Goal: Transaction & Acquisition: Purchase product/service

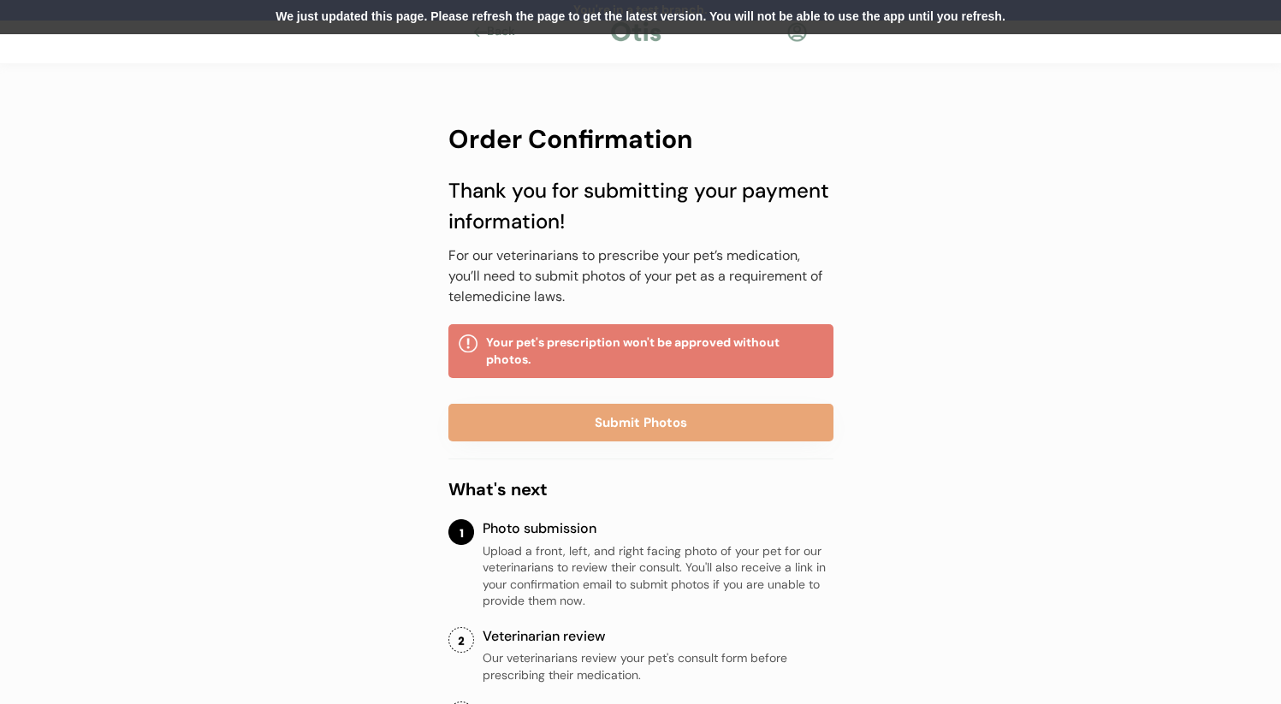
click at [792, 39] on div at bounding box center [797, 31] width 21 height 21
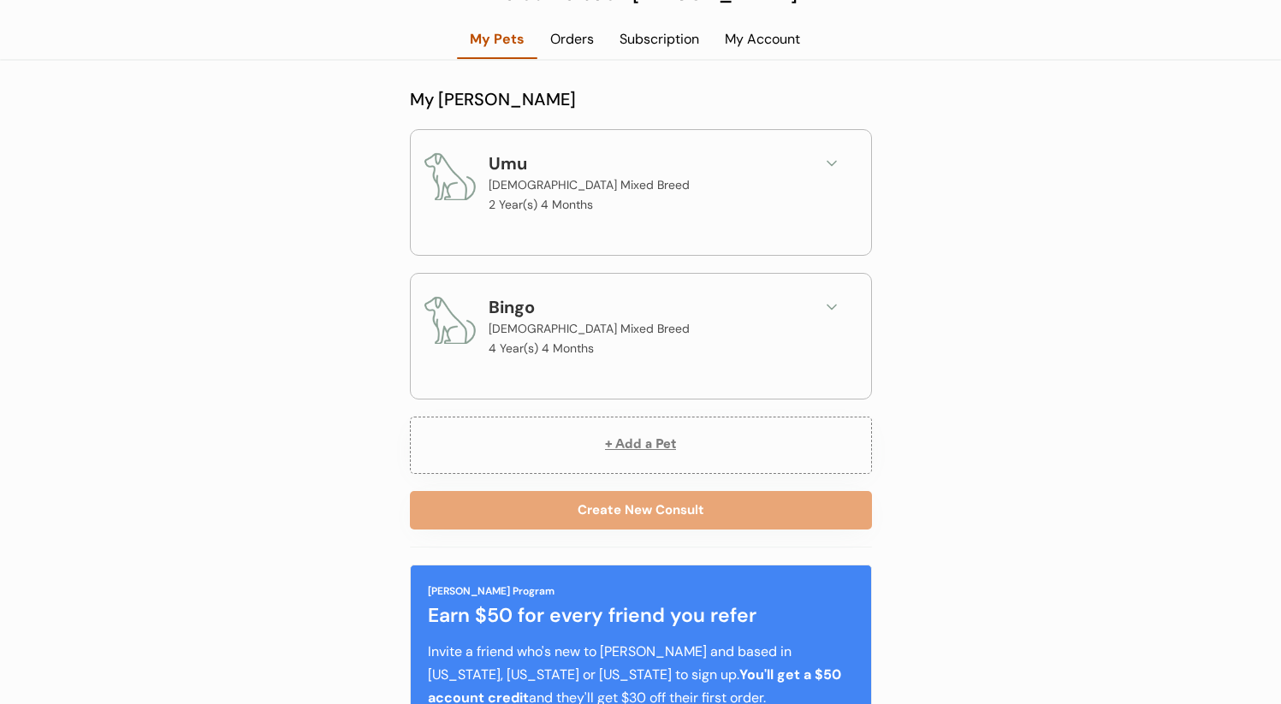
scroll to position [300, 0]
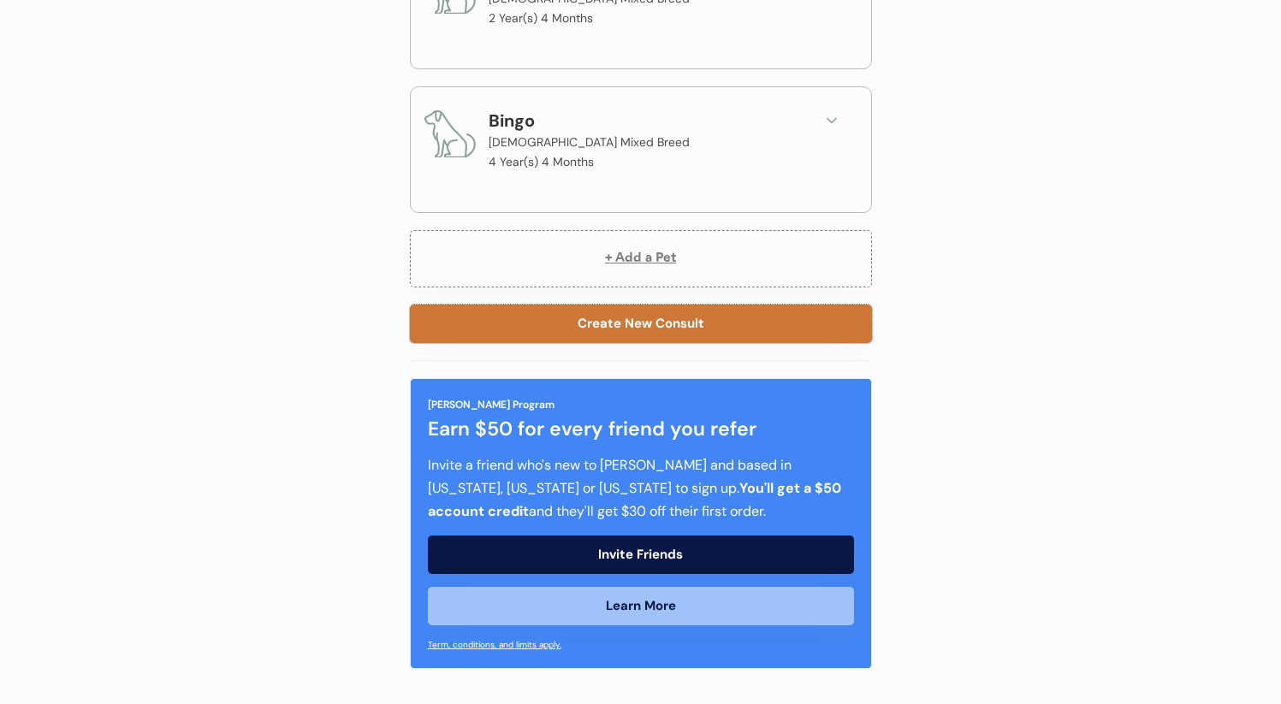
click at [682, 334] on button "Create New Consult" at bounding box center [641, 324] width 462 height 39
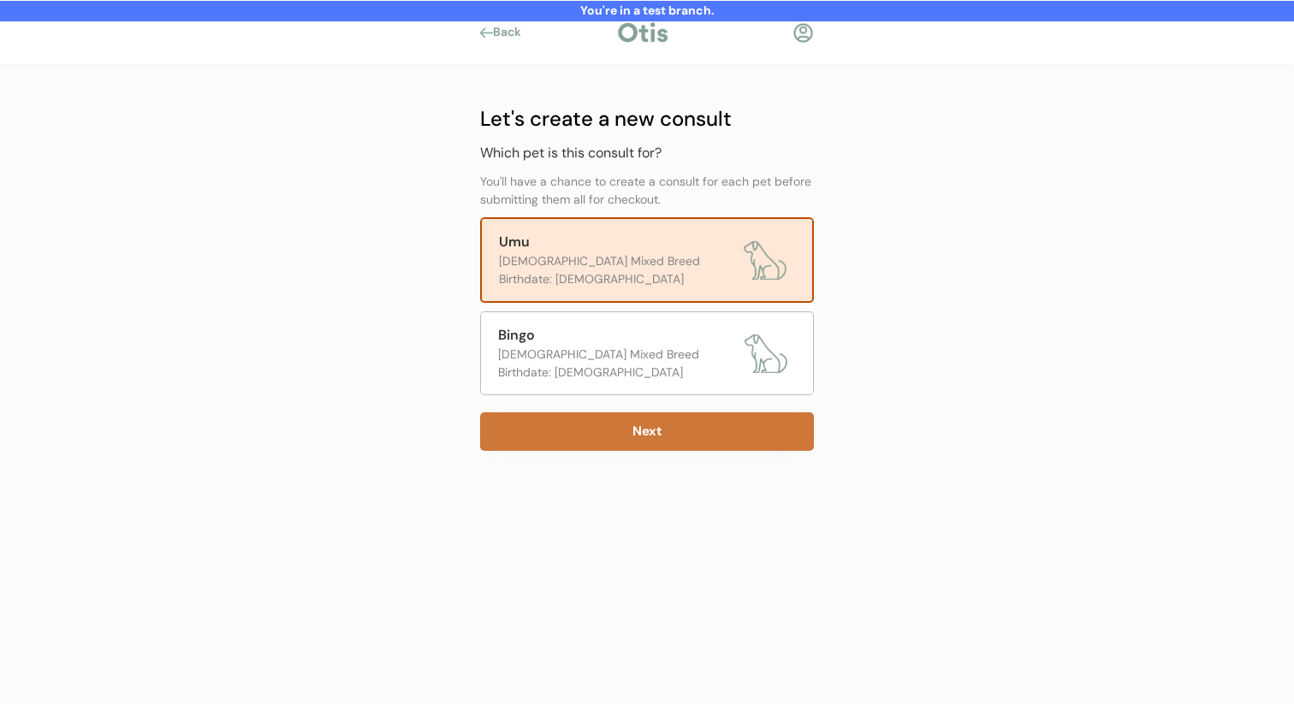
click at [681, 433] on button "Next" at bounding box center [647, 432] width 334 height 39
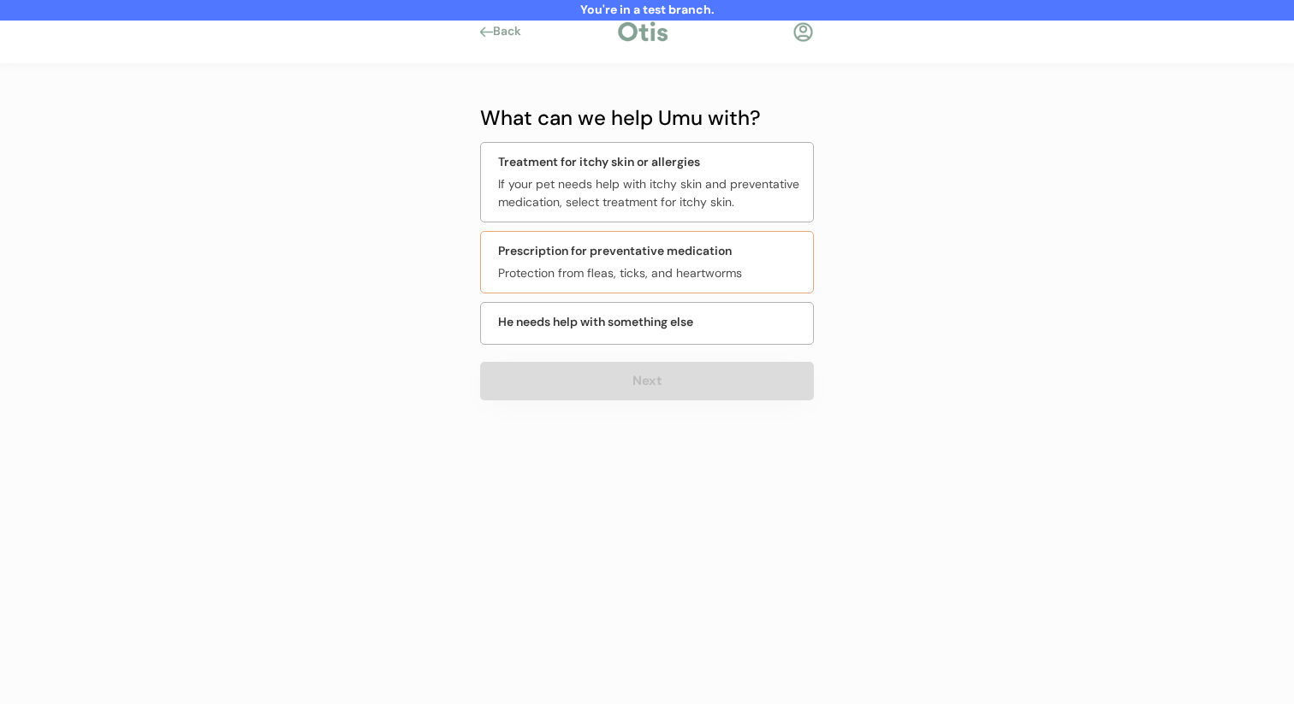
click at [721, 265] on div "Protection from fleas, ticks, and heartworms" at bounding box center [650, 273] width 305 height 18
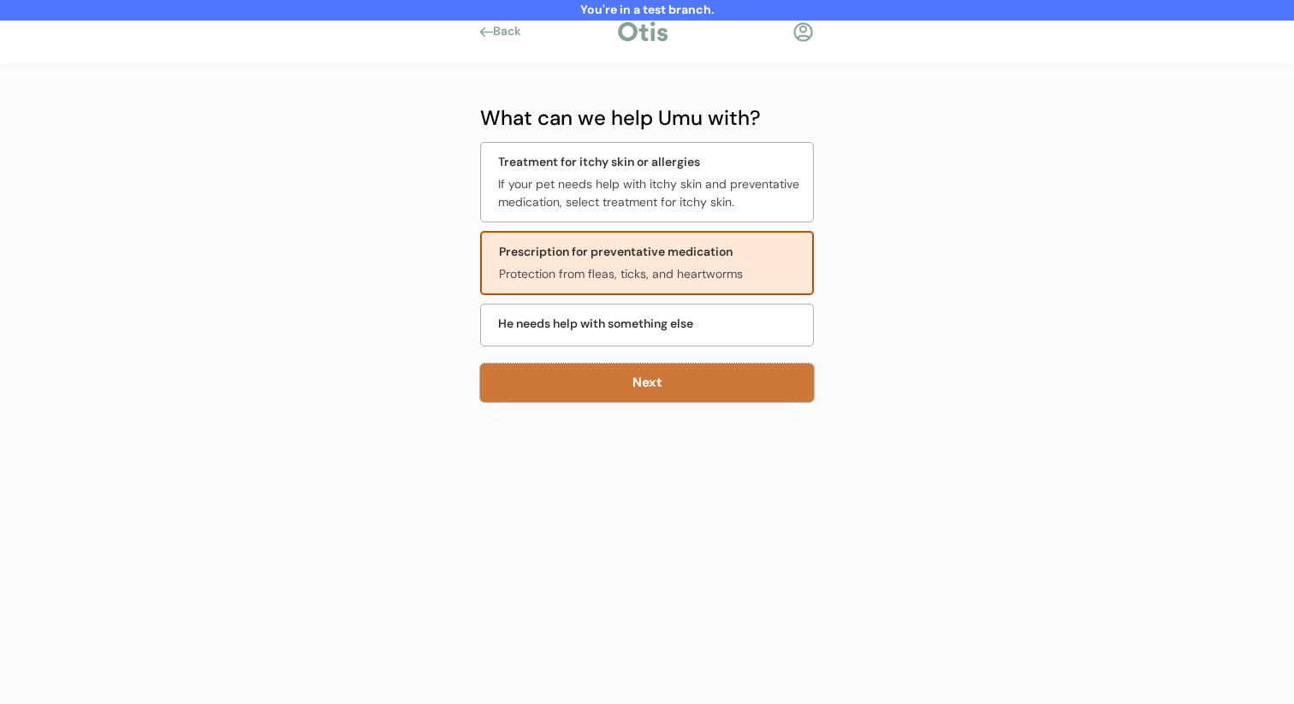
click at [679, 388] on button "Next" at bounding box center [647, 383] width 334 height 39
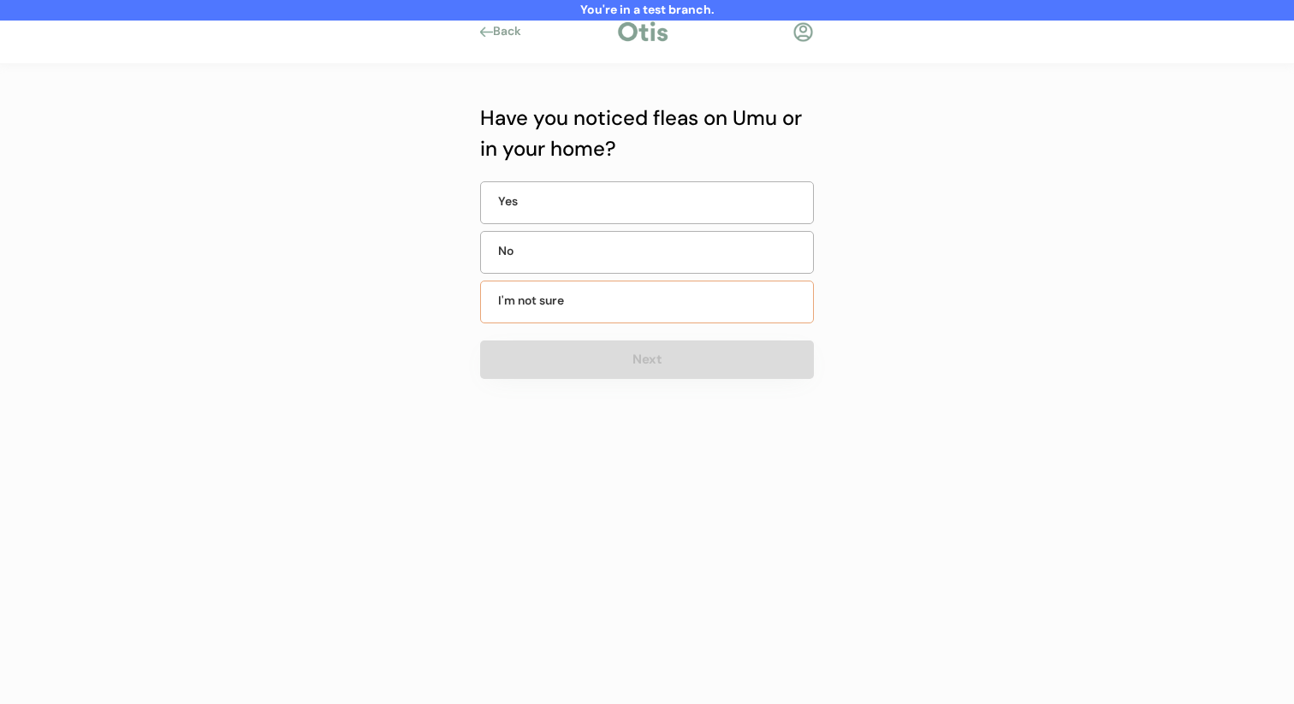
click at [671, 261] on div "No" at bounding box center [647, 252] width 334 height 43
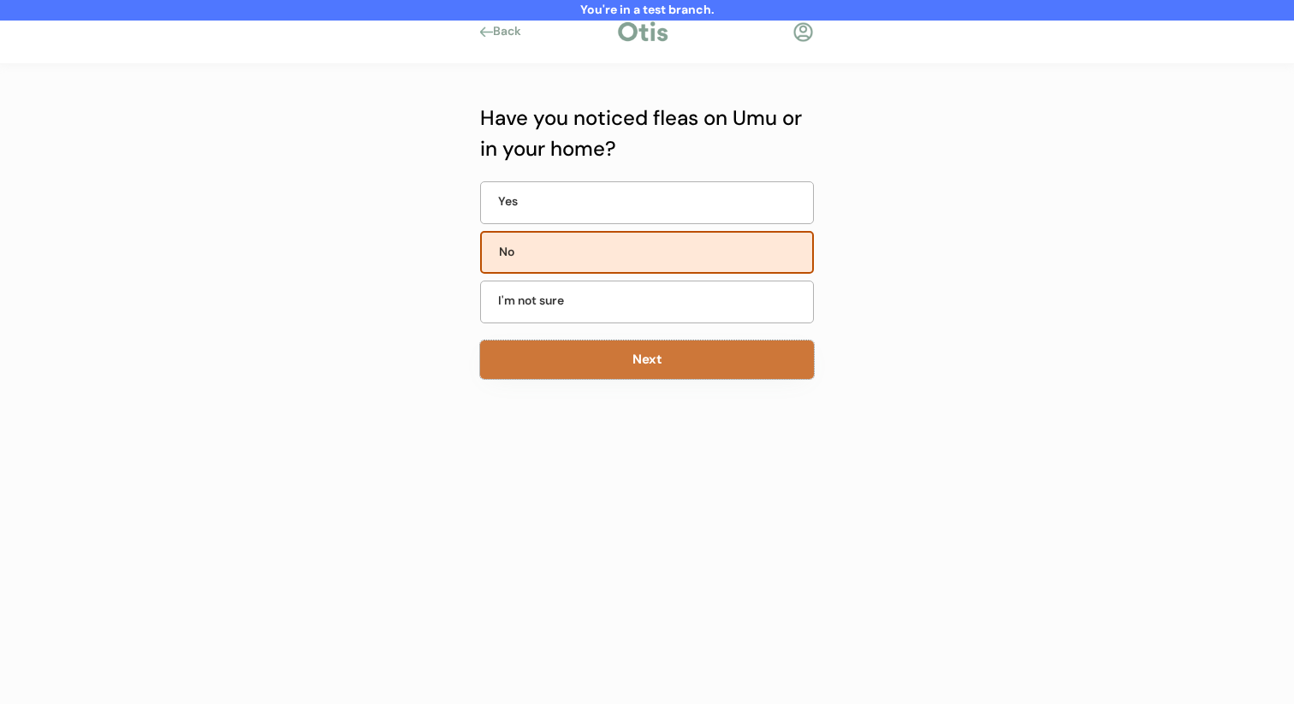
click at [630, 375] on button "Next" at bounding box center [647, 360] width 334 height 39
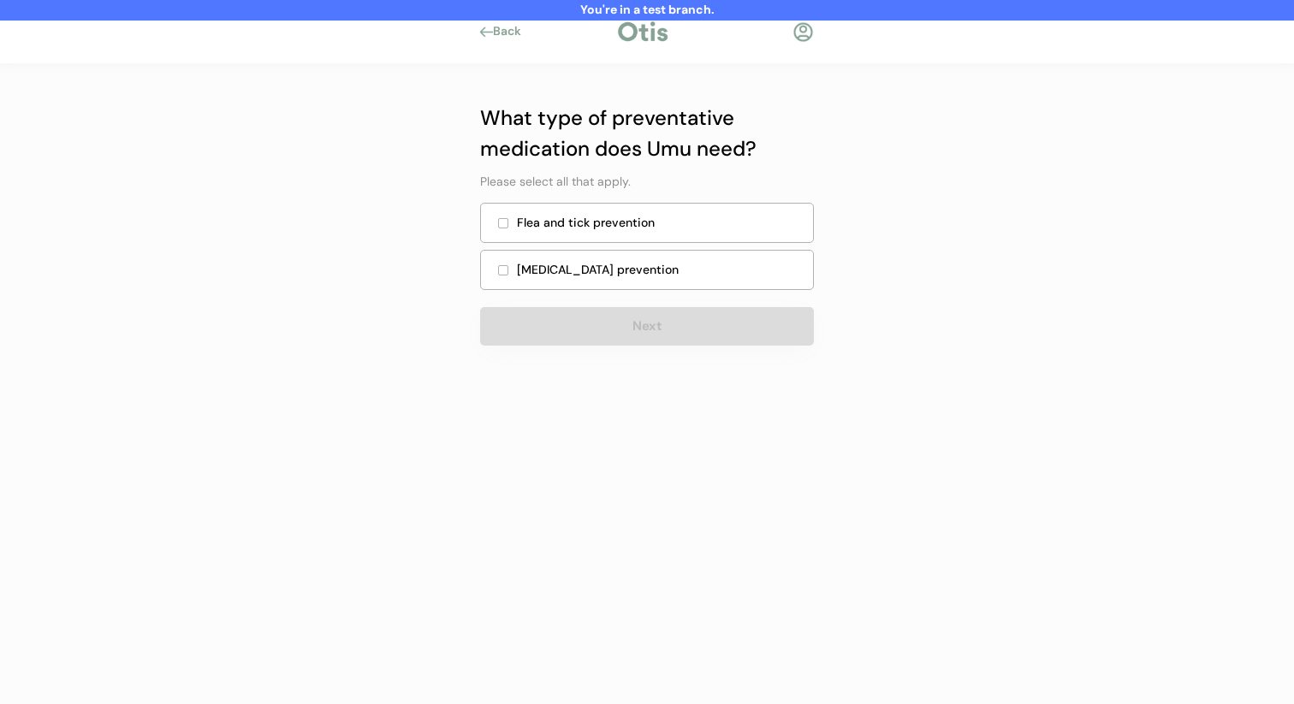
click at [676, 230] on div "Flea and tick prevention" at bounding box center [660, 223] width 286 height 18
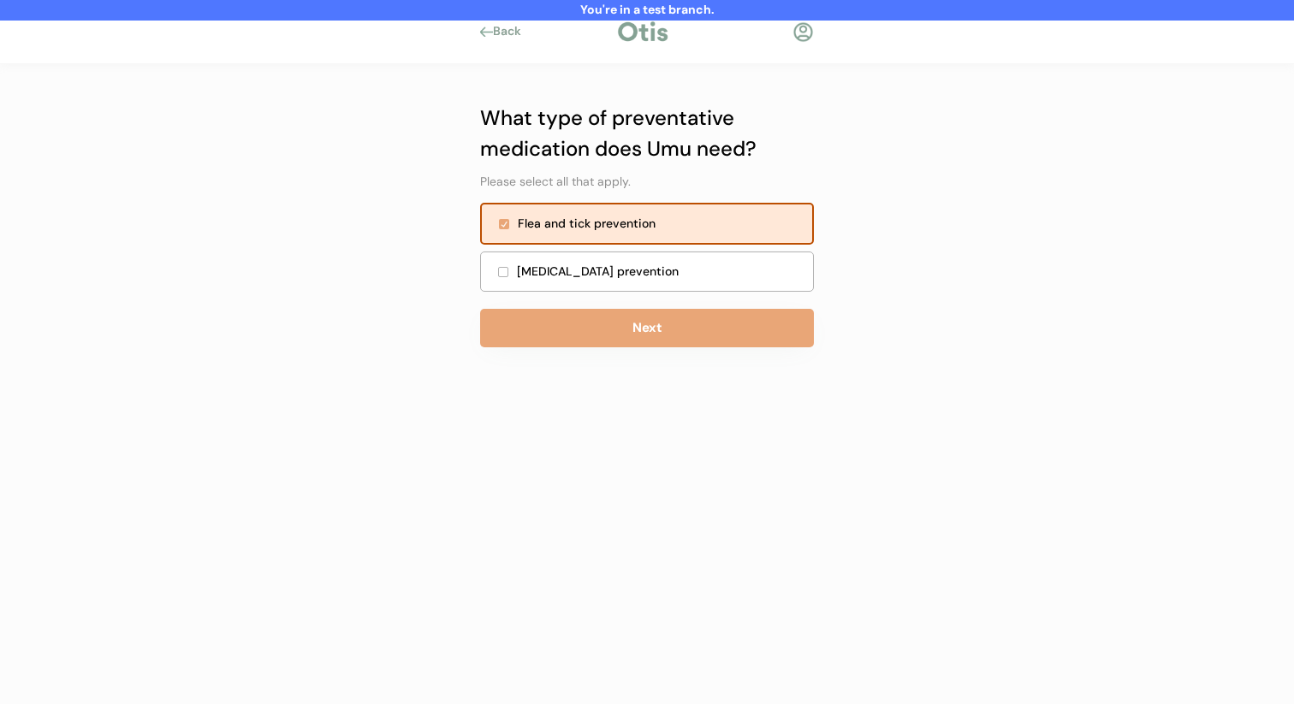
click at [665, 270] on div "Heartworm prevention" at bounding box center [660, 272] width 286 height 18
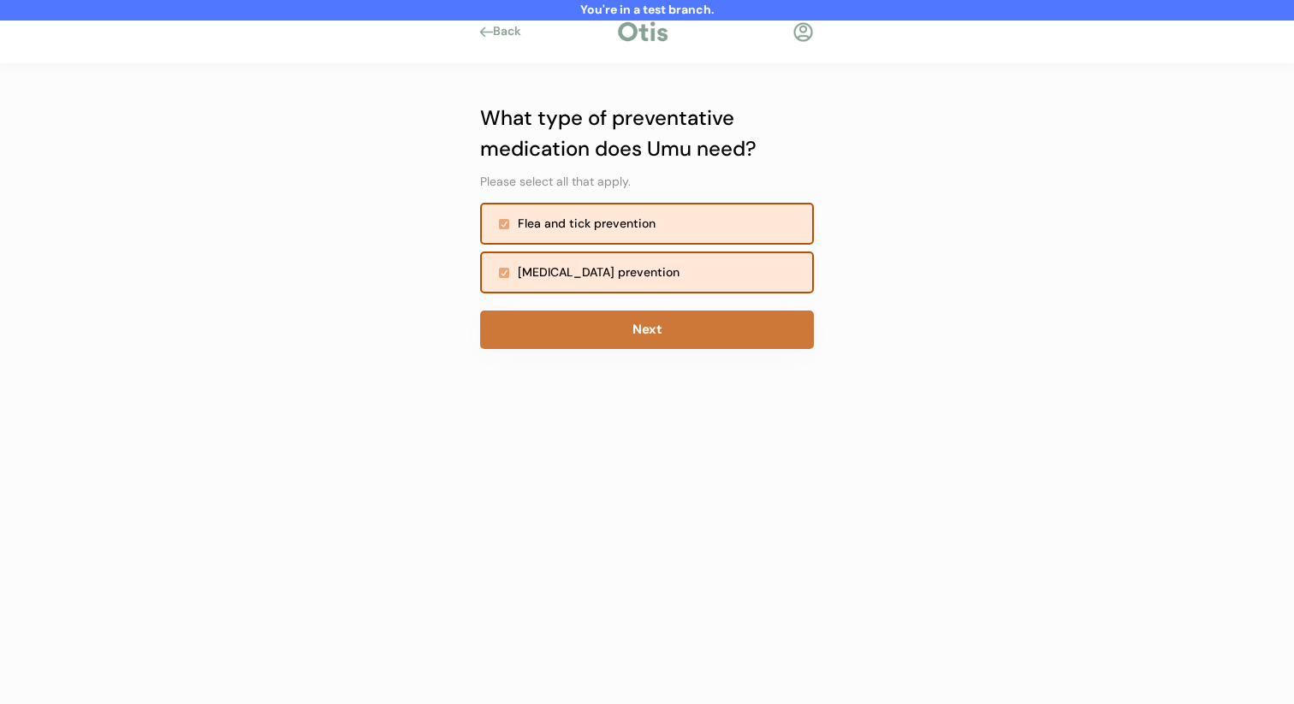
click at [652, 324] on button "Next" at bounding box center [647, 330] width 334 height 39
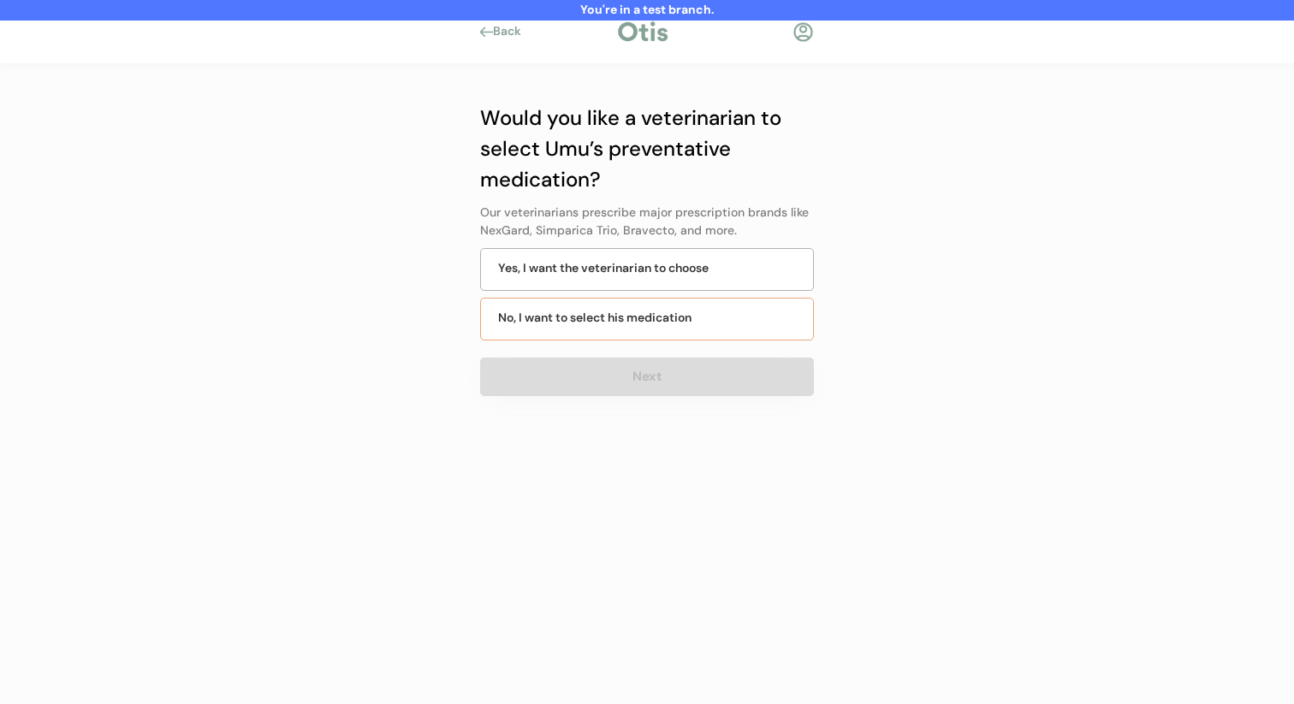
click at [662, 306] on div "No, I want to select his medication" at bounding box center [647, 319] width 334 height 43
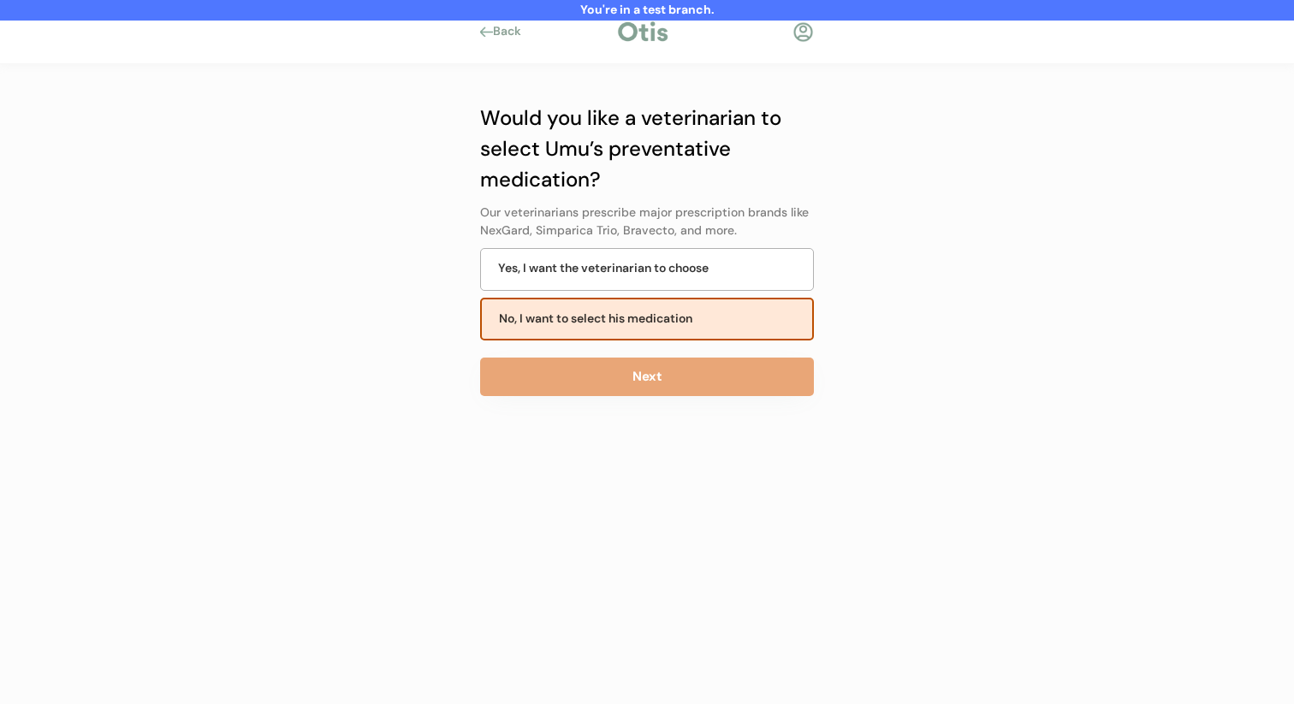
click at [650, 350] on div "Would you like a veterinarian to select Umu’s preventative medication? Our vete…" at bounding box center [647, 292] width 334 height 379
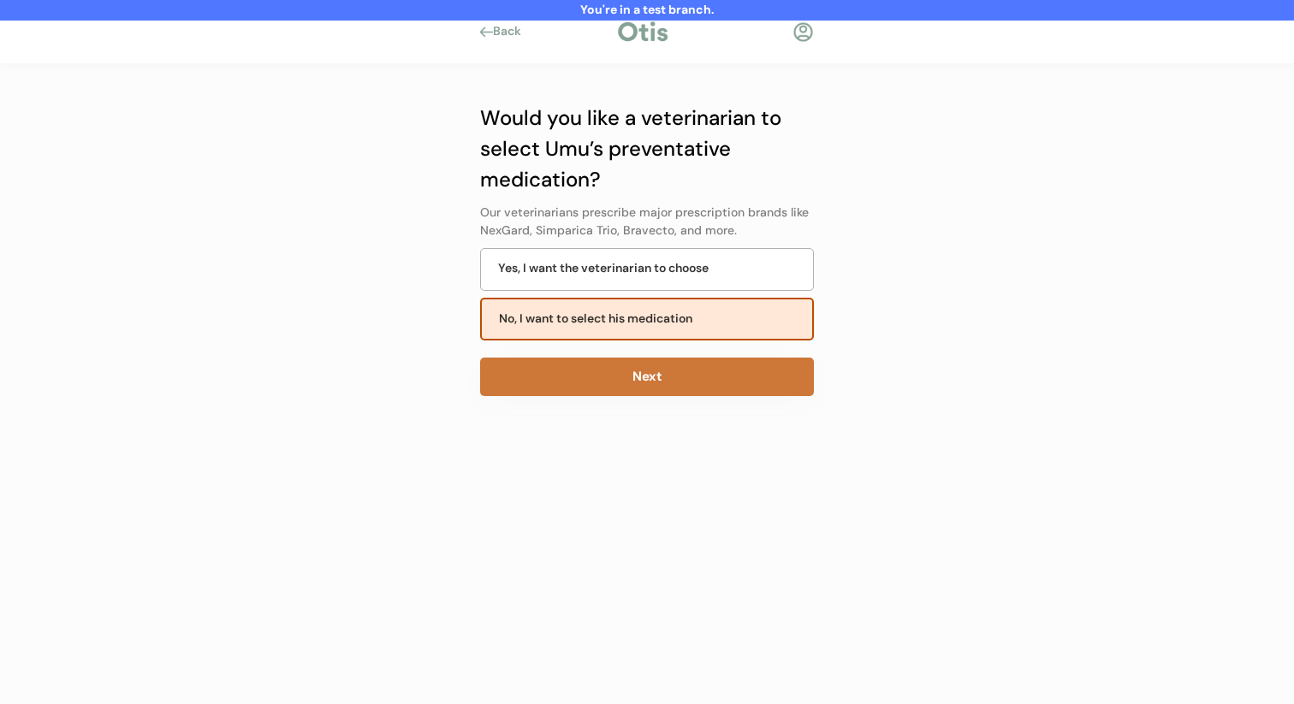
click at [647, 372] on button "Next" at bounding box center [647, 377] width 334 height 39
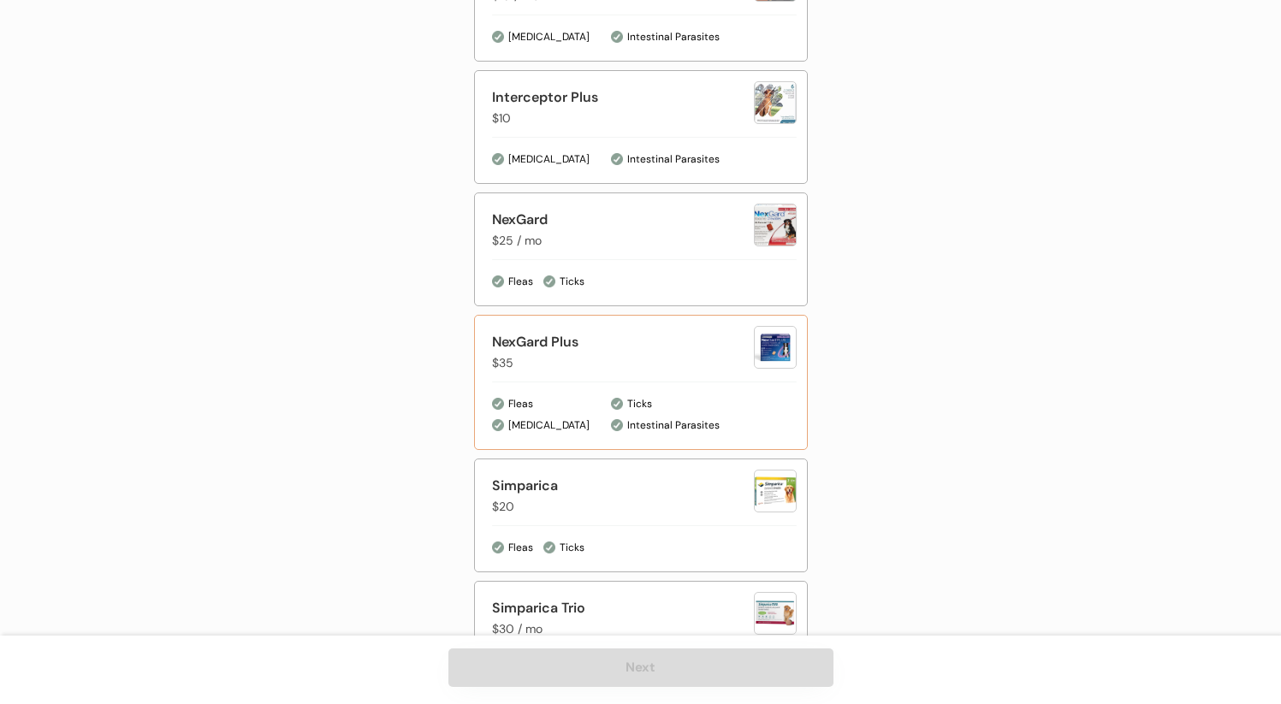
scroll to position [871, 0]
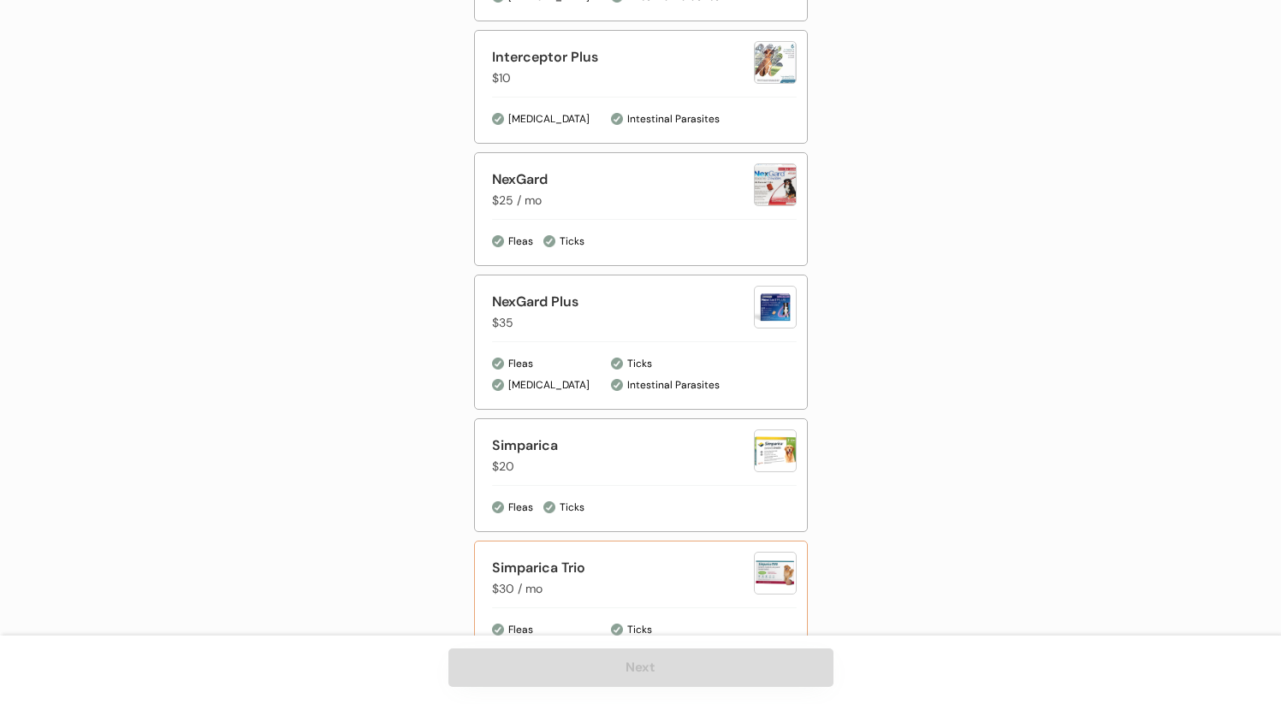
click at [673, 555] on div "Simparica Trio $30 / mo" at bounding box center [644, 577] width 305 height 51
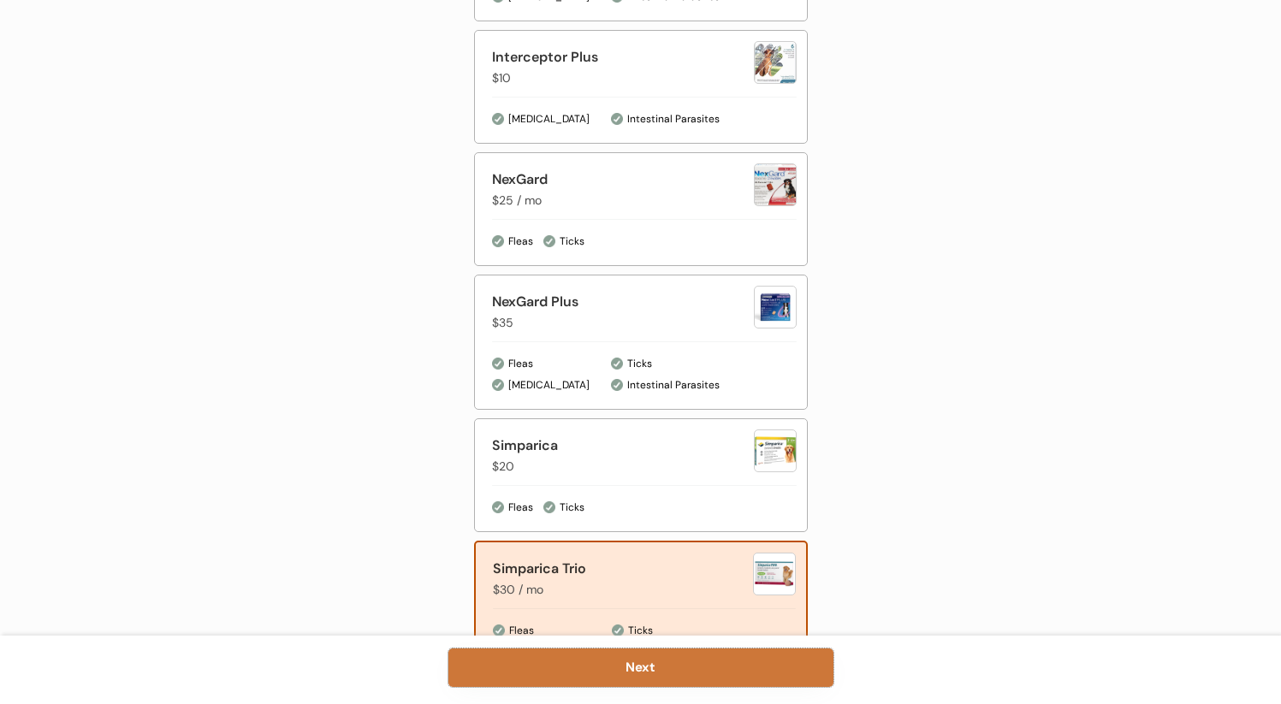
click at [695, 668] on button "Next" at bounding box center [640, 668] width 385 height 39
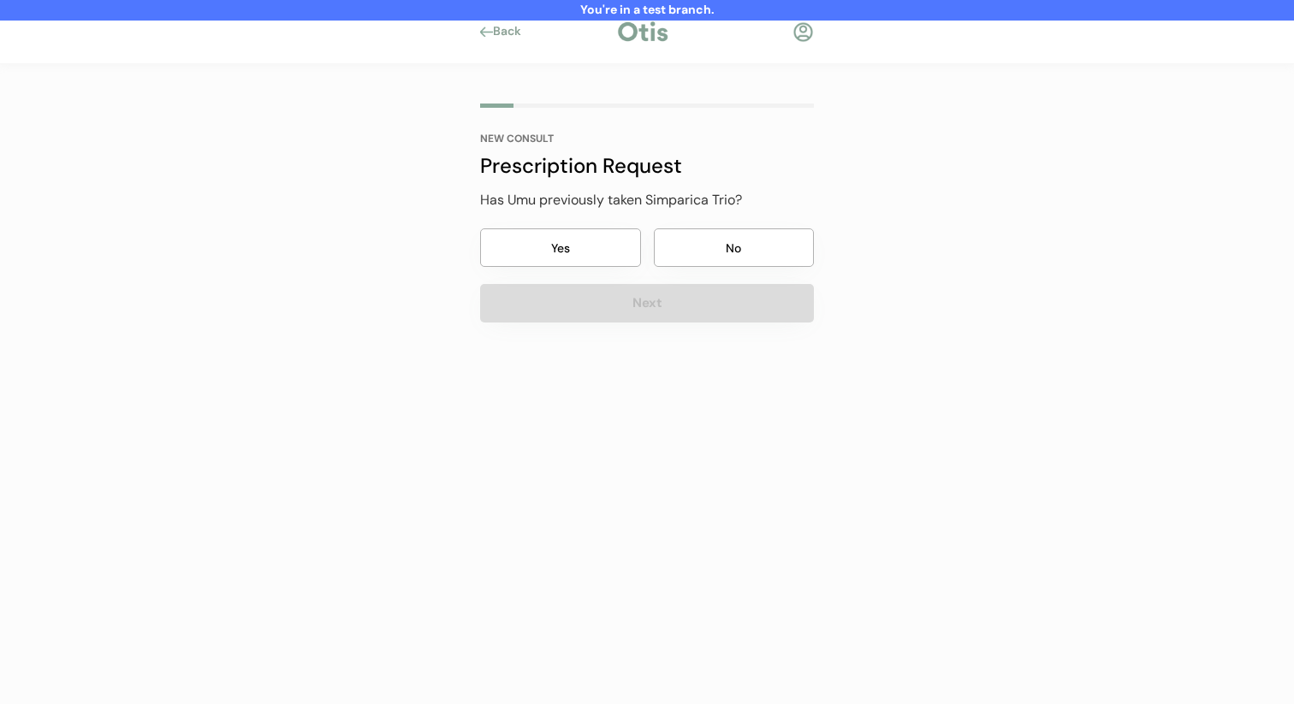
click at [715, 248] on button "No" at bounding box center [734, 248] width 161 height 39
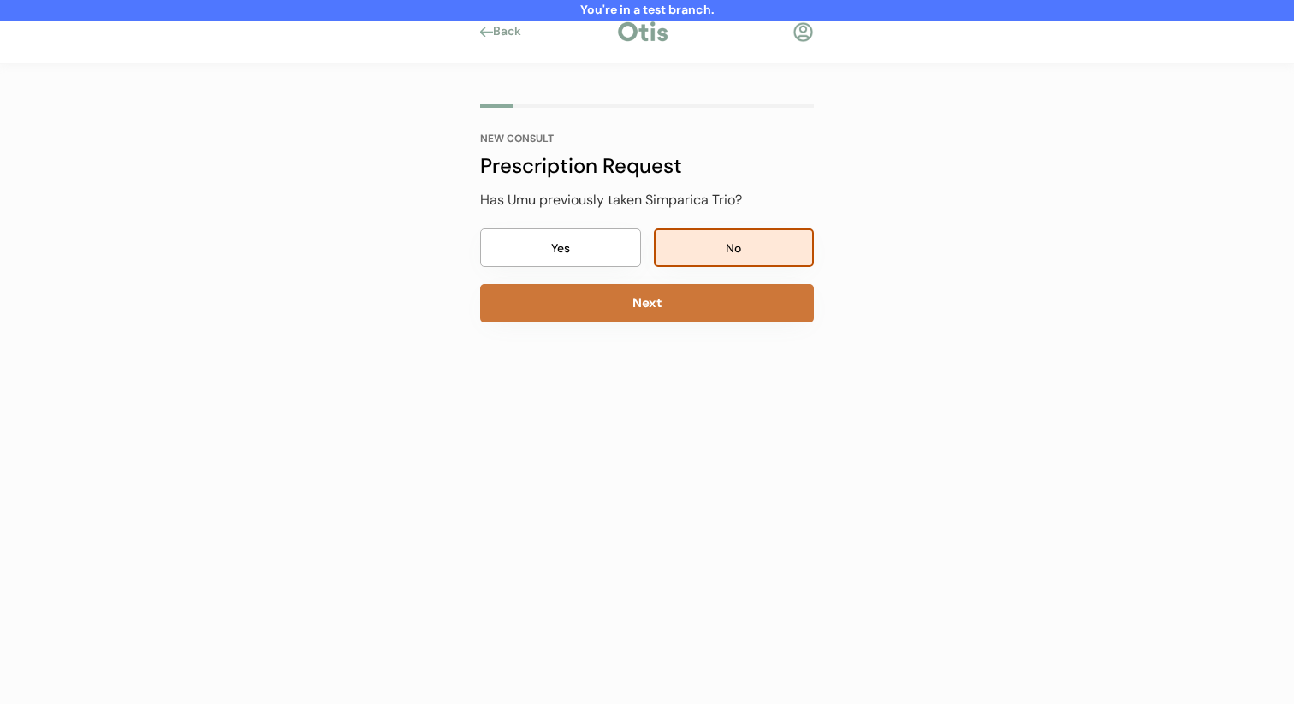
click at [693, 318] on button "Next" at bounding box center [647, 303] width 334 height 39
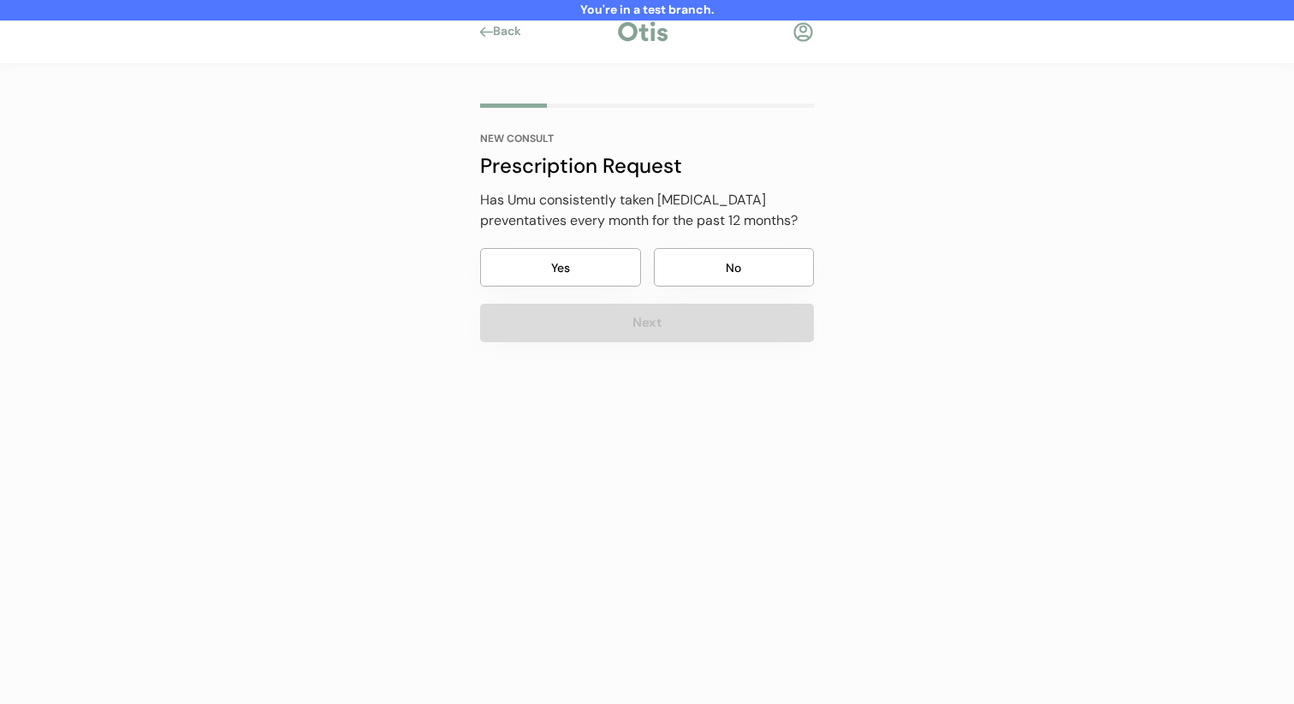
click at [716, 257] on button "No" at bounding box center [734, 267] width 161 height 39
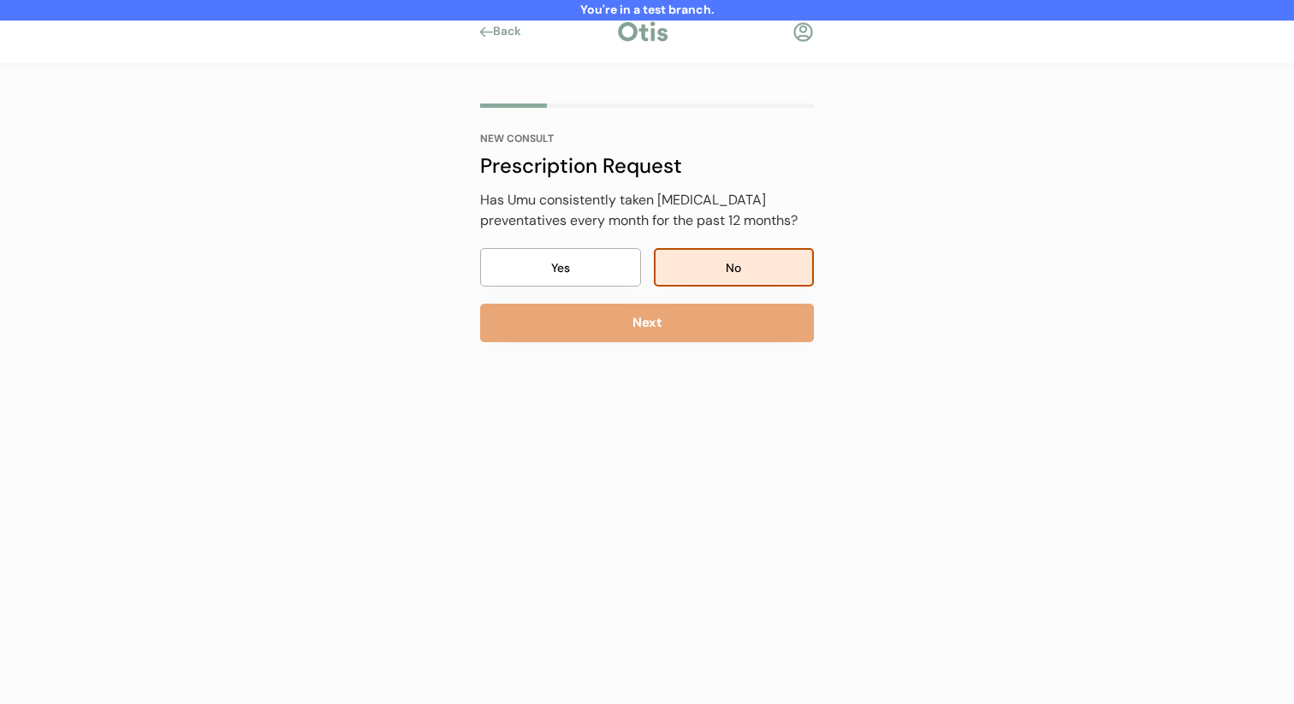
click at [700, 329] on button "Next" at bounding box center [647, 323] width 334 height 39
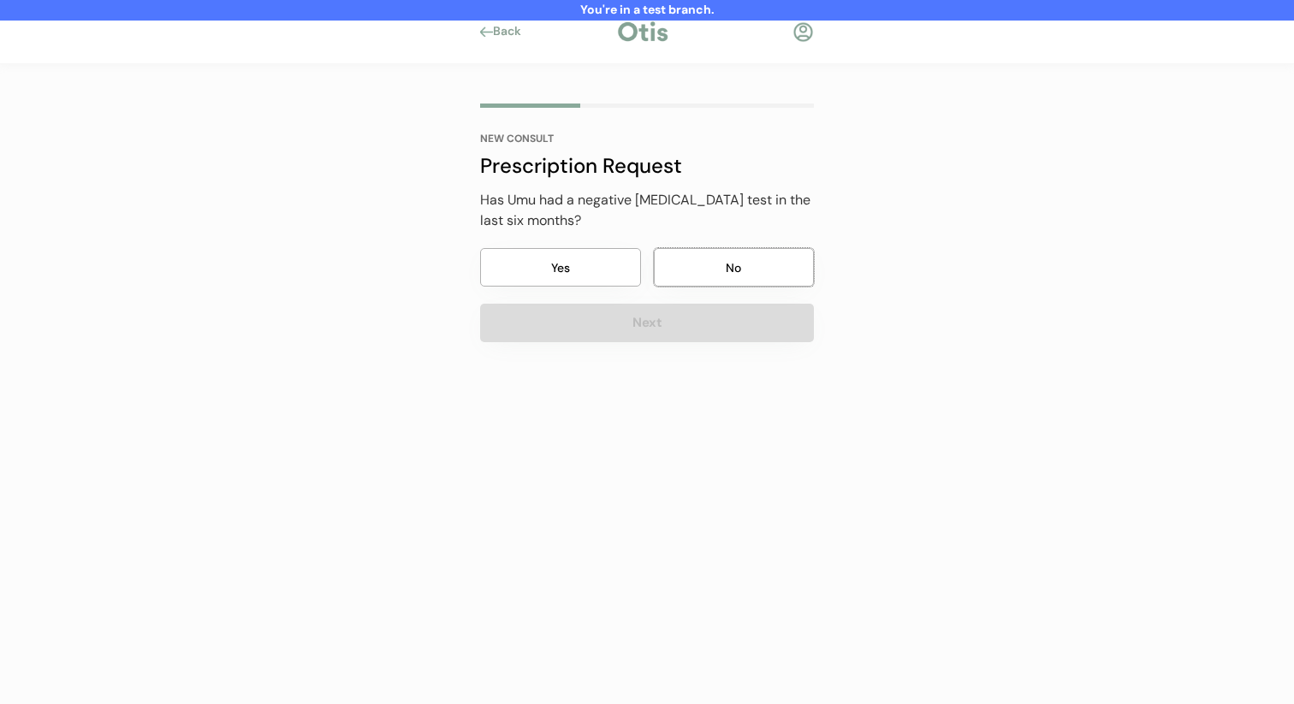
click at [721, 272] on button "No" at bounding box center [734, 267] width 161 height 39
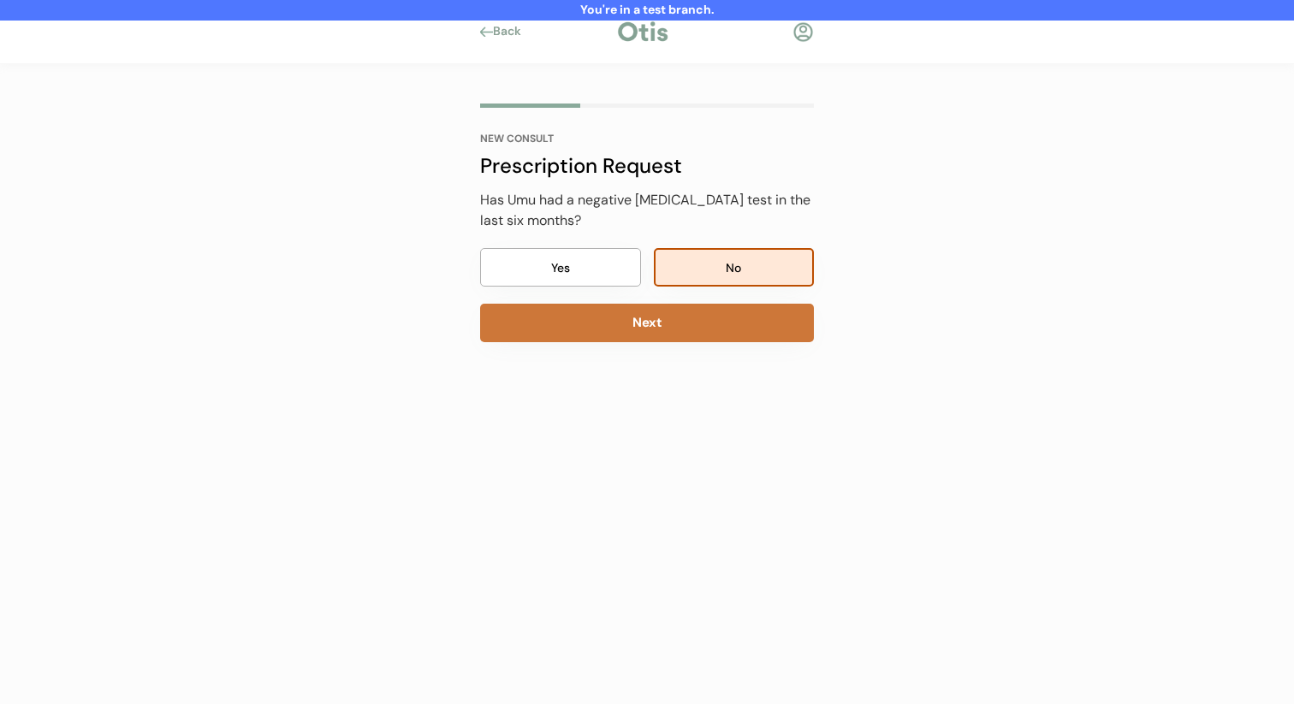
click at [707, 333] on button "Next" at bounding box center [647, 323] width 334 height 39
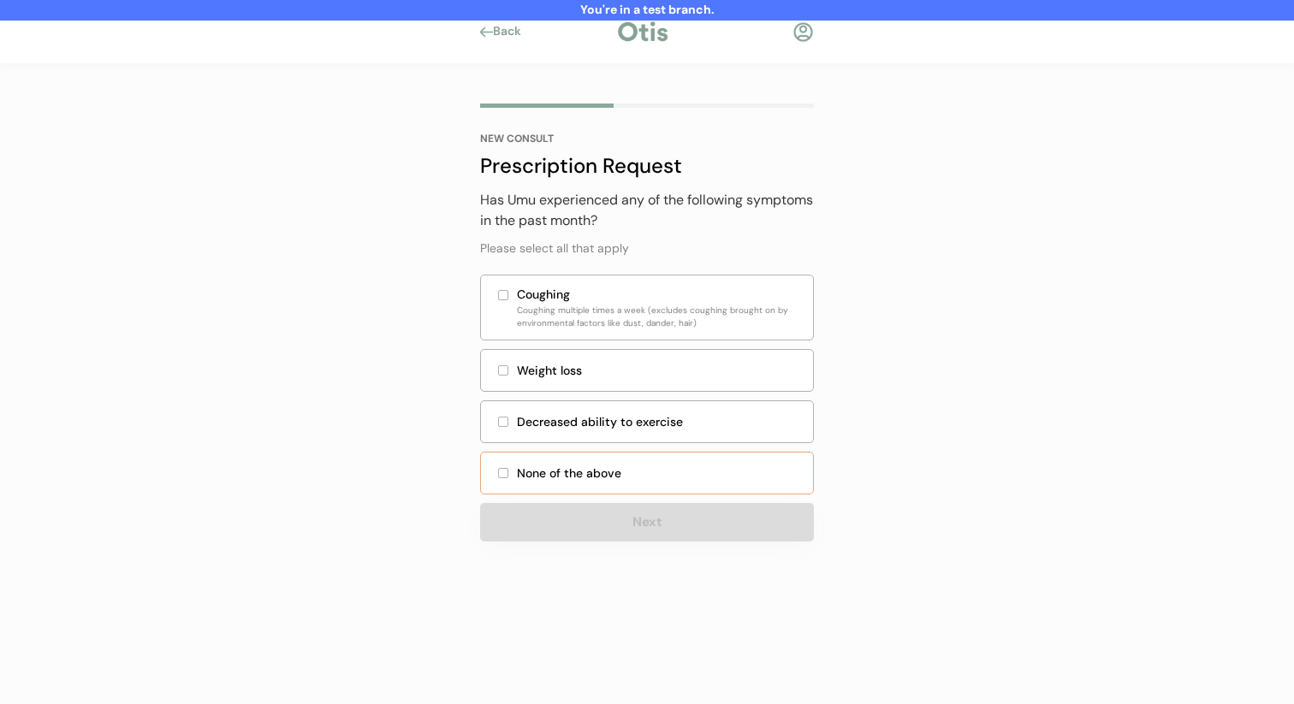
click at [670, 460] on div "None of the above" at bounding box center [647, 473] width 334 height 43
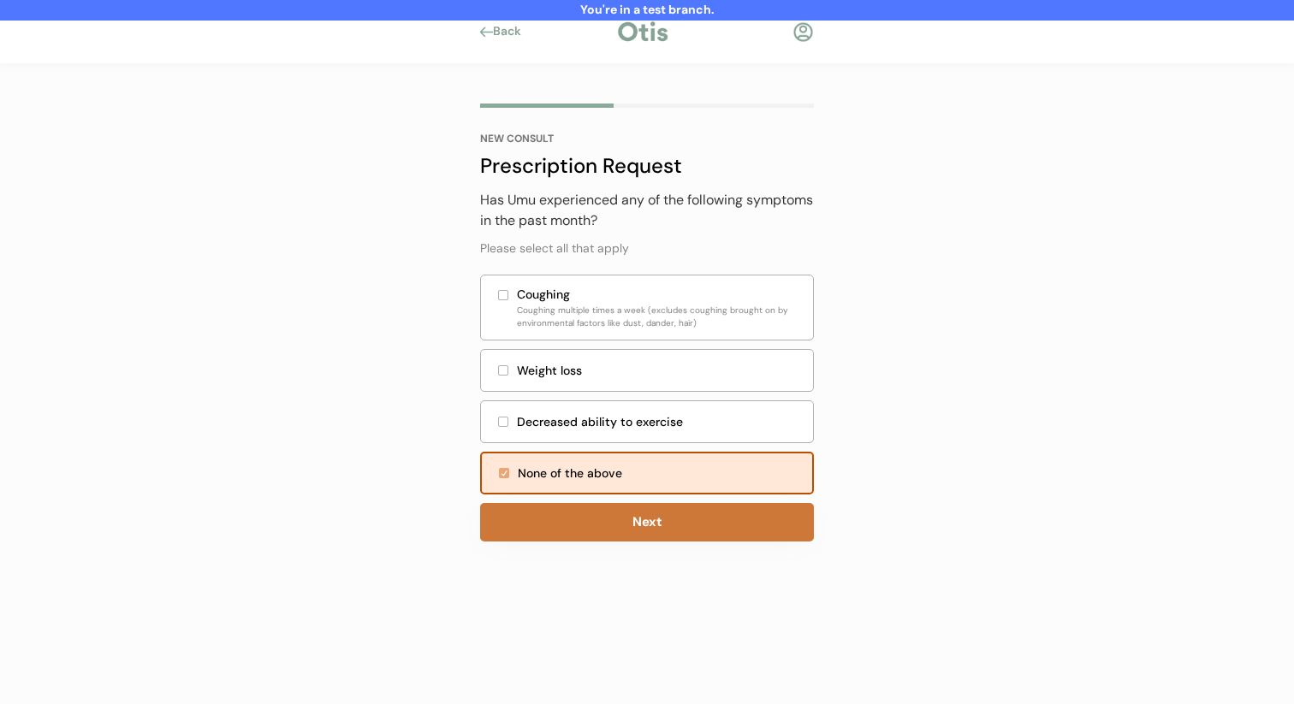
click at [660, 521] on button "Next" at bounding box center [647, 522] width 334 height 39
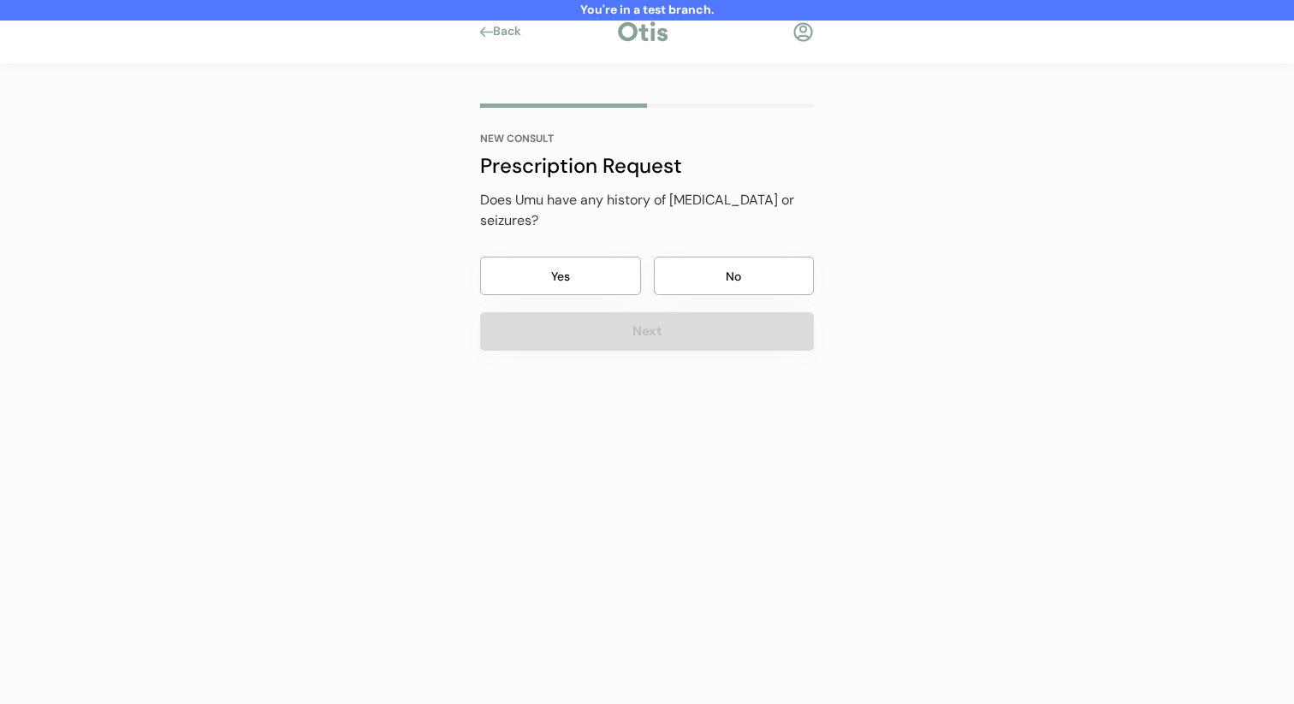
click at [753, 257] on button "No" at bounding box center [734, 276] width 161 height 39
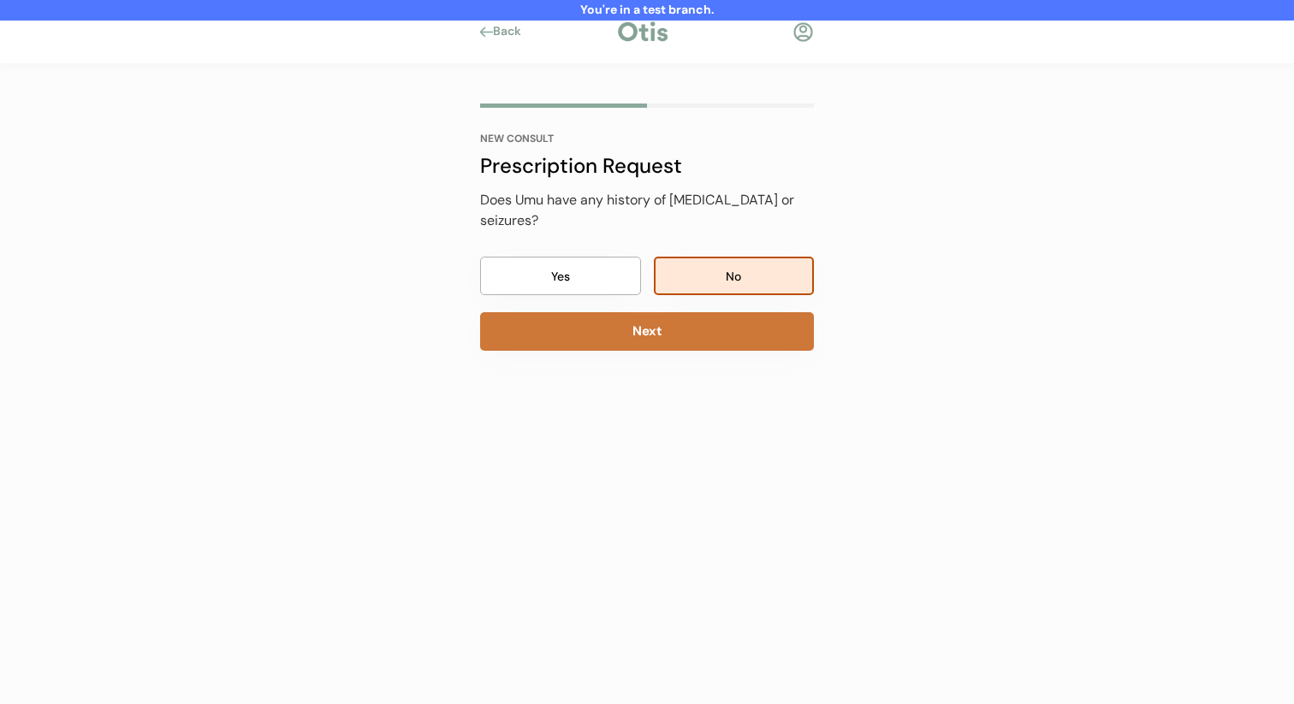
click at [739, 312] on button "Next" at bounding box center [647, 331] width 334 height 39
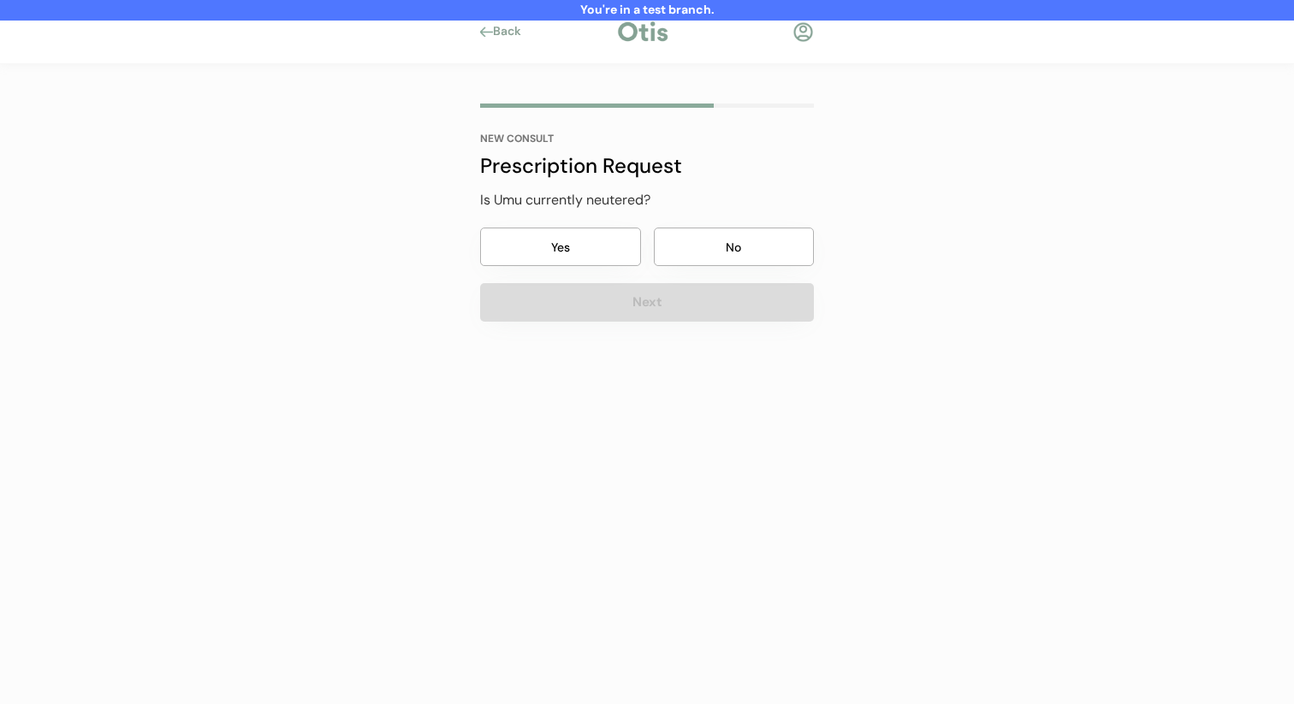
click at [756, 242] on button "No" at bounding box center [734, 247] width 161 height 39
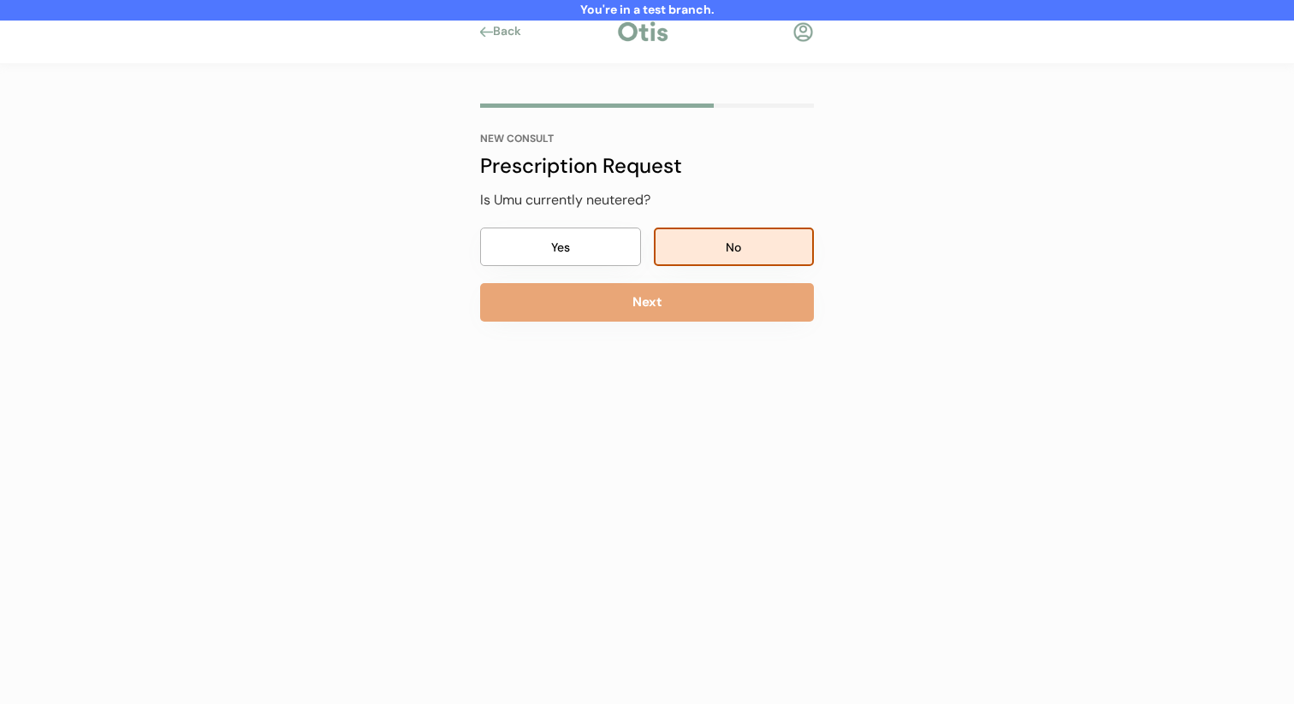
click at [737, 299] on button "Next" at bounding box center [647, 302] width 334 height 39
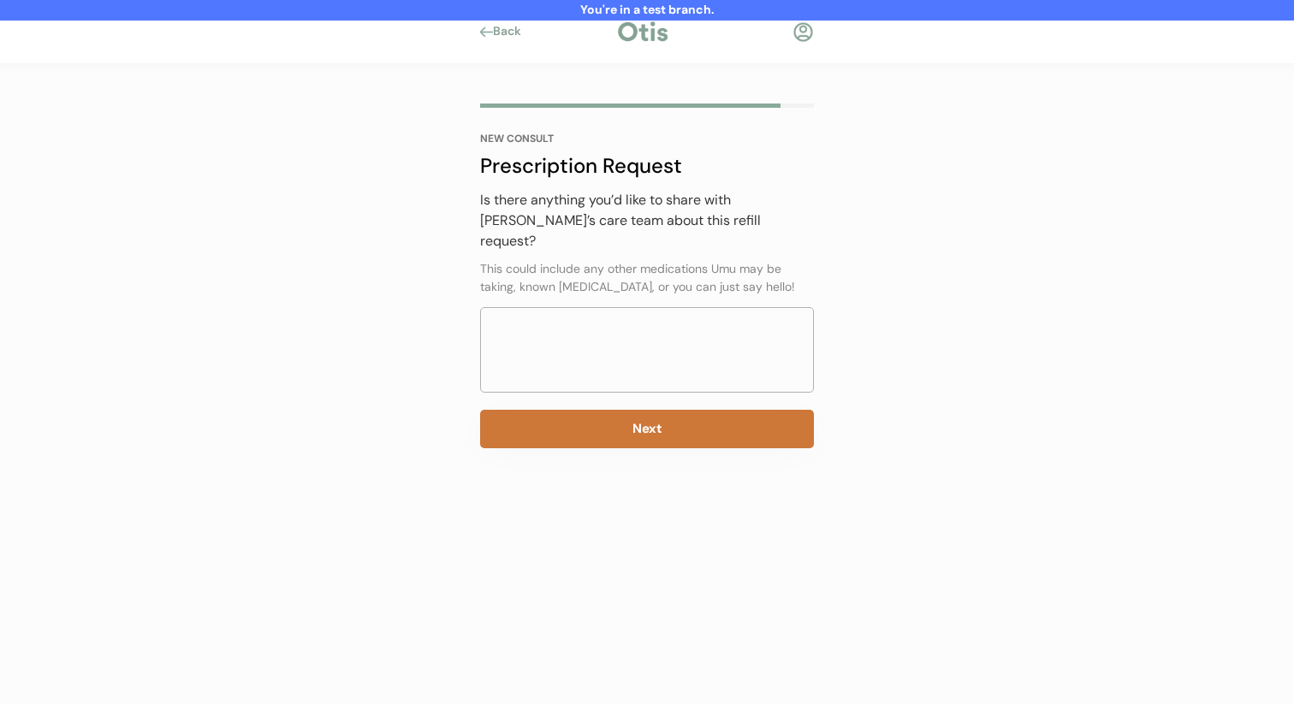
click at [678, 410] on button "Next" at bounding box center [647, 429] width 334 height 39
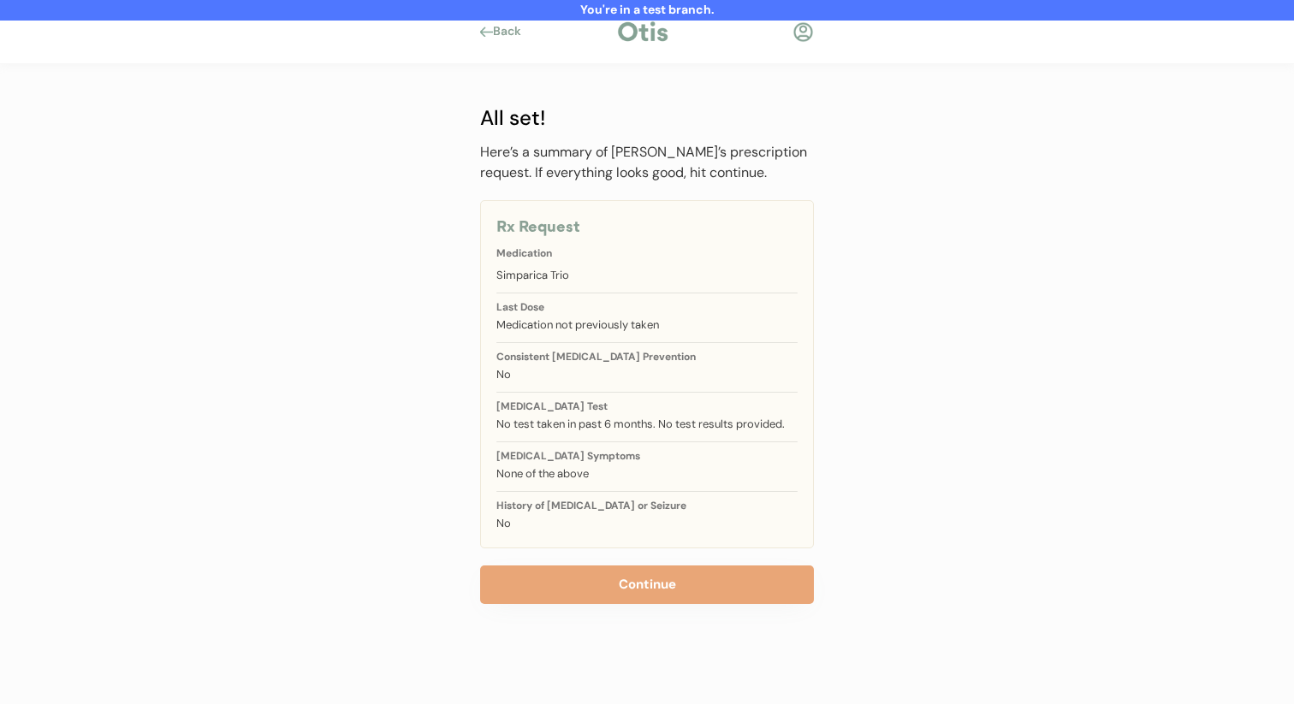
click at [626, 554] on div "Here’s a summary of Umu’s prescription request. If everything looks good, hit c…" at bounding box center [647, 373] width 334 height 462
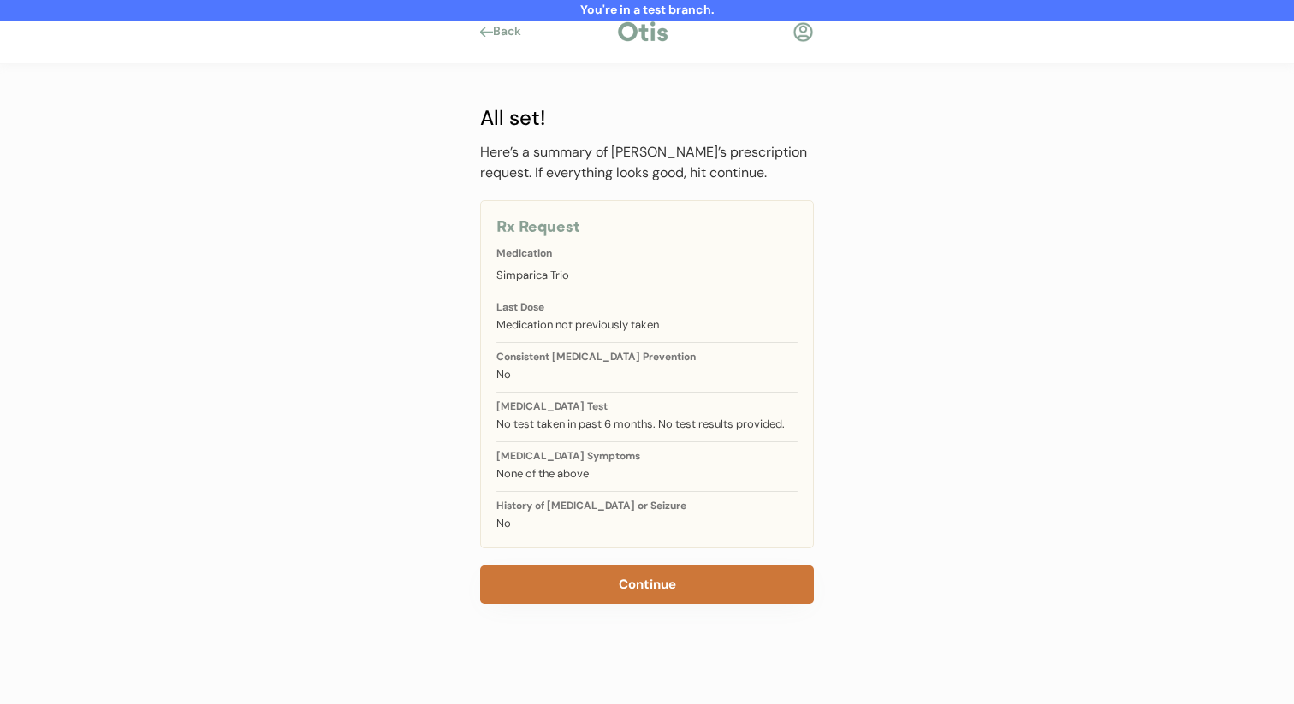
click at [618, 580] on button "Continue" at bounding box center [647, 585] width 334 height 39
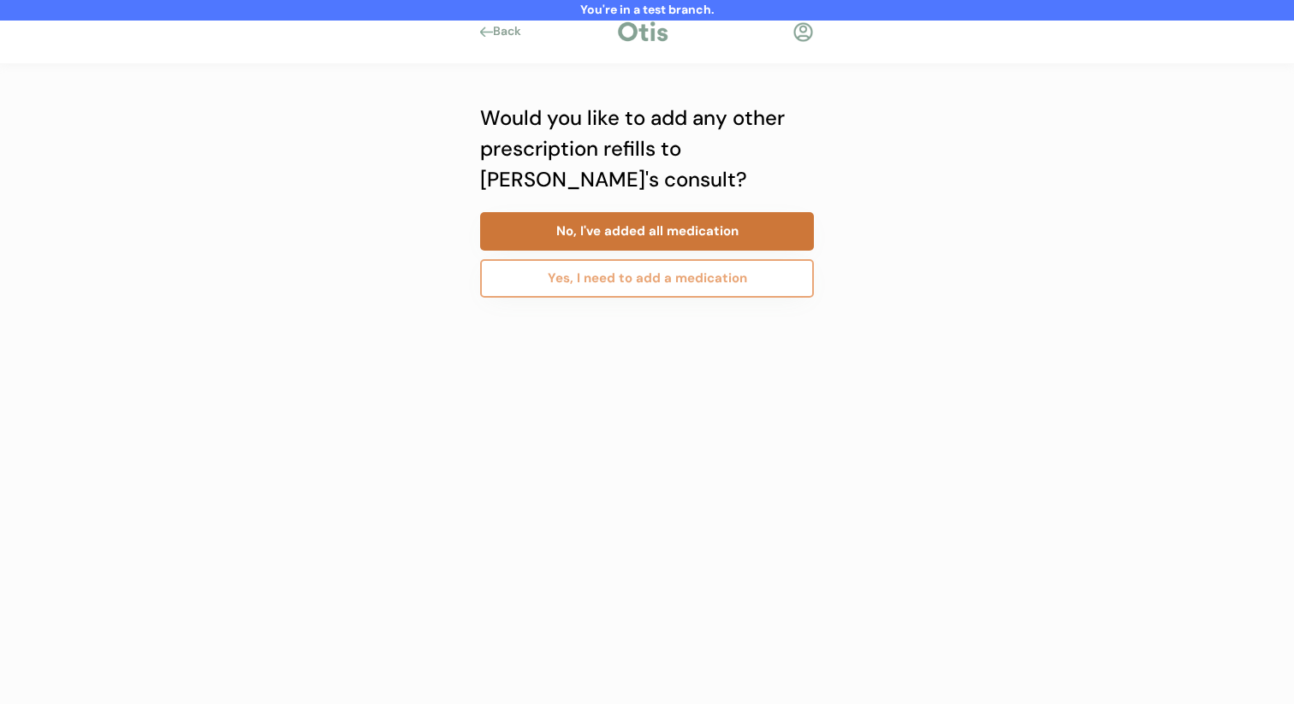
click at [722, 231] on button "No, I've added all medication" at bounding box center [647, 231] width 334 height 39
click at [719, 240] on button "No, I've added all consults" at bounding box center [647, 231] width 334 height 39
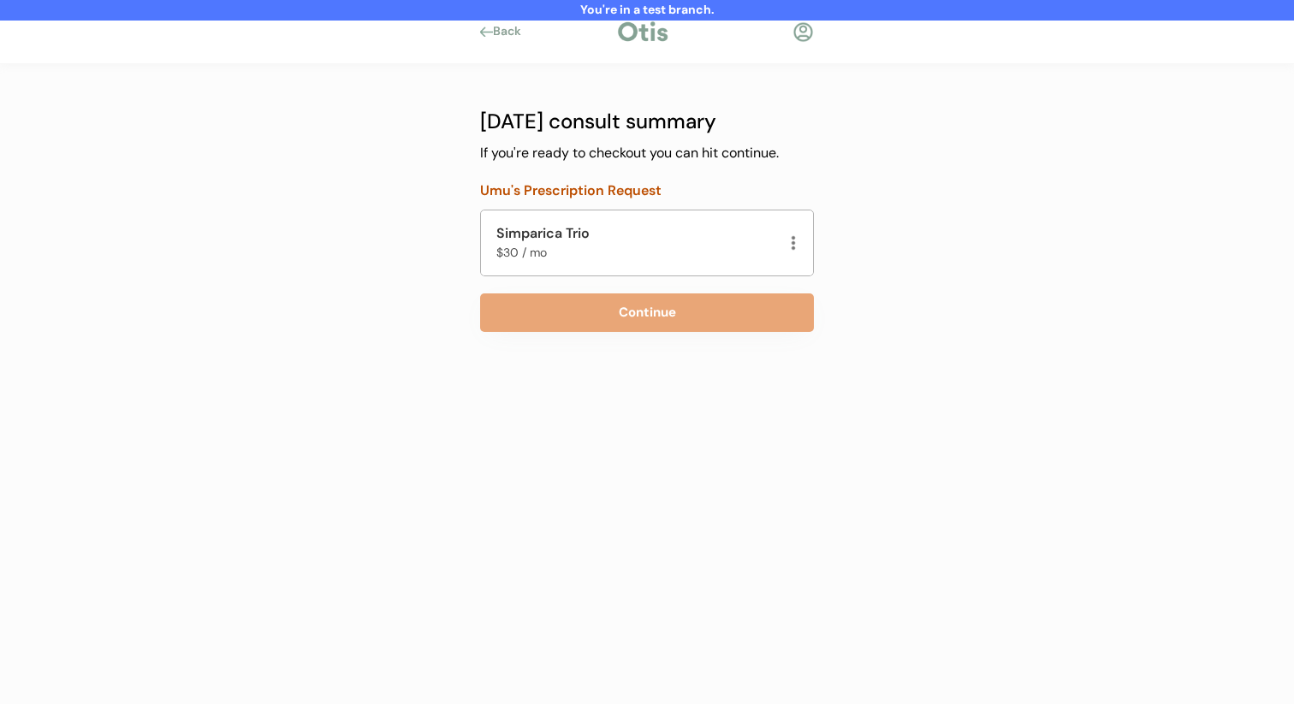
click at [619, 336] on div "NEW CONSULT Prescription Request Has previously taken Simparica Trio? Yes No Ne…" at bounding box center [646, 278] width 385 height 428
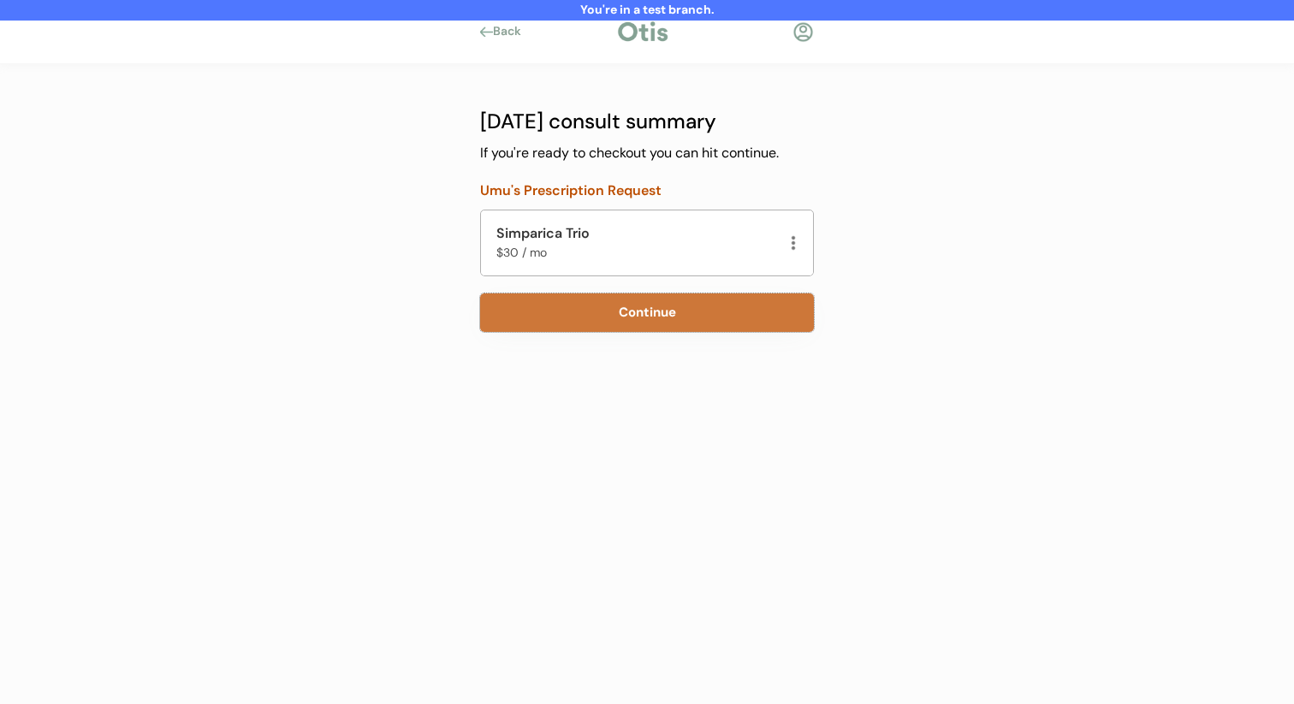
click at [624, 324] on button "Continue" at bounding box center [647, 313] width 334 height 39
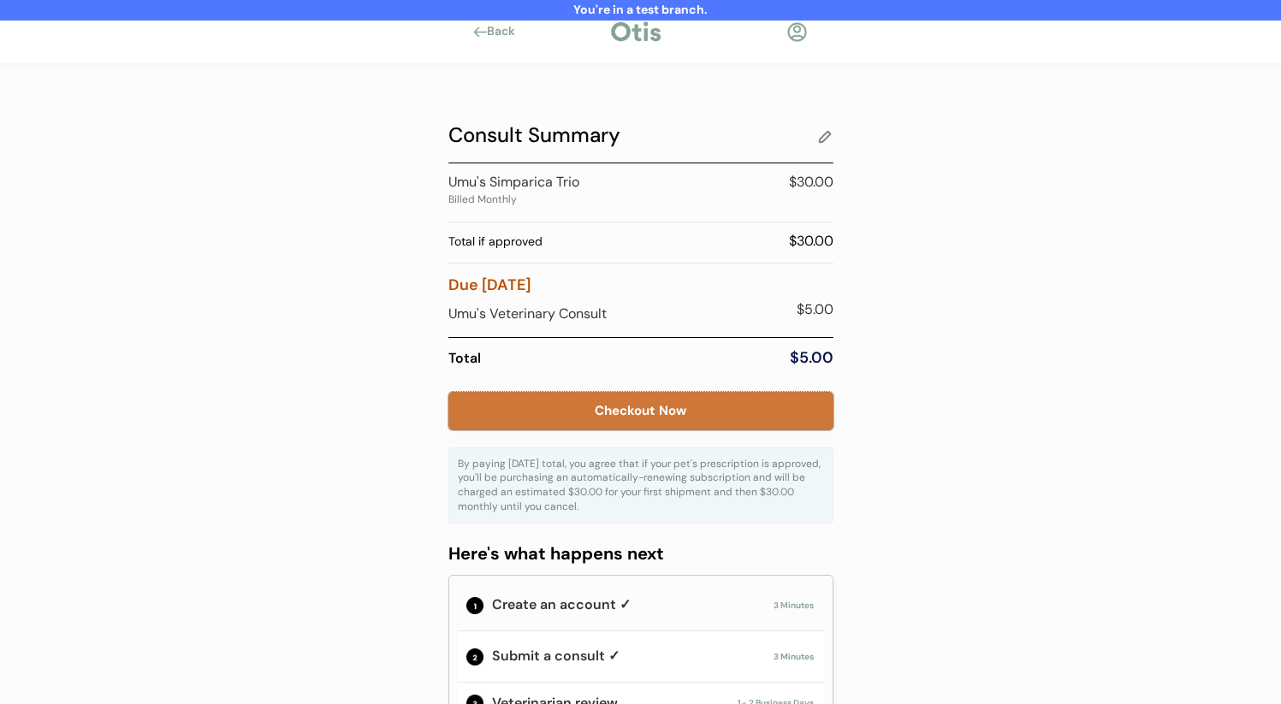
click at [579, 419] on button "Checkout Now" at bounding box center [640, 411] width 385 height 39
